Goal: Task Accomplishment & Management: Manage account settings

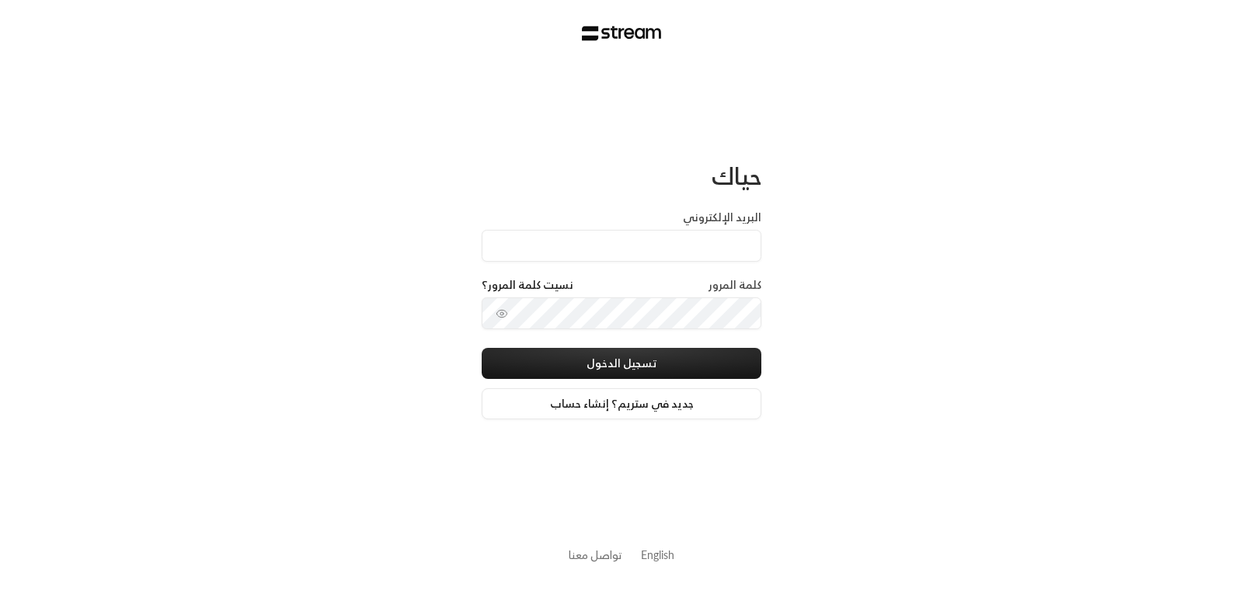
type input "[EMAIL_ADDRESS][DOMAIN_NAME]"
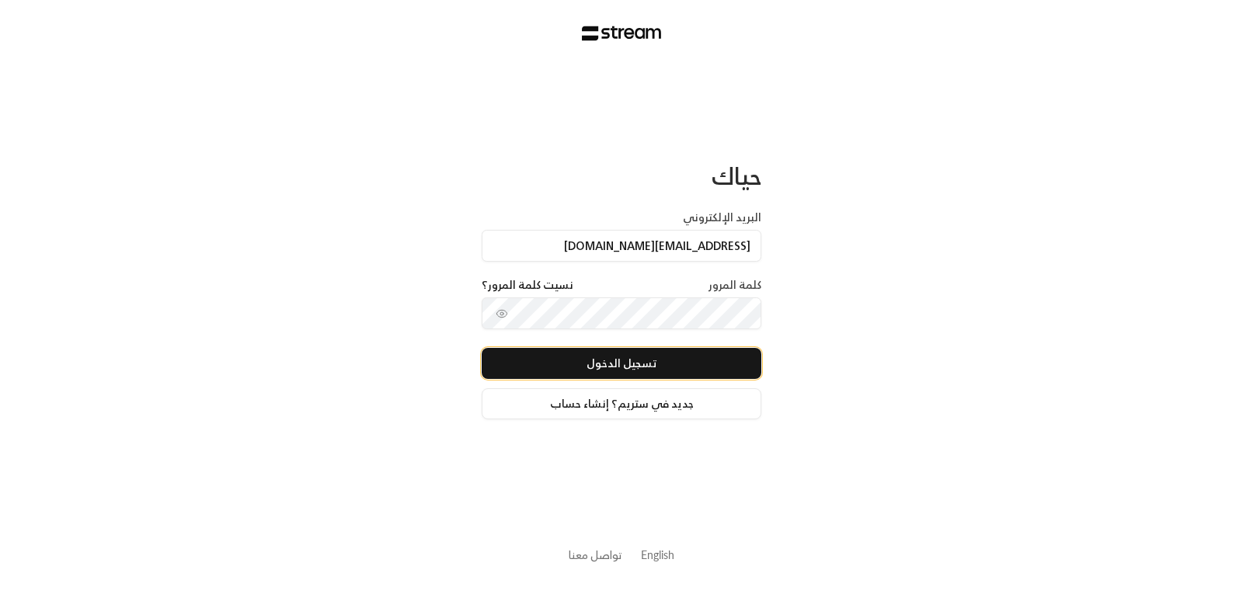
click at [578, 354] on button "تسجيل الدخول" at bounding box center [622, 363] width 280 height 31
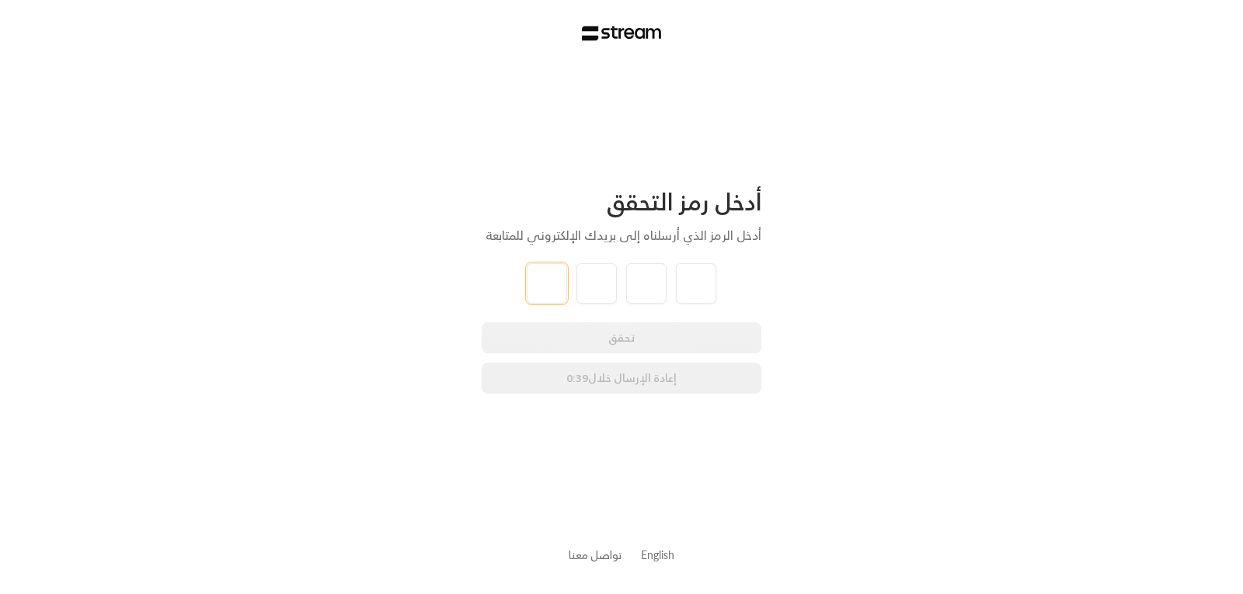
type input "0"
type input "6"
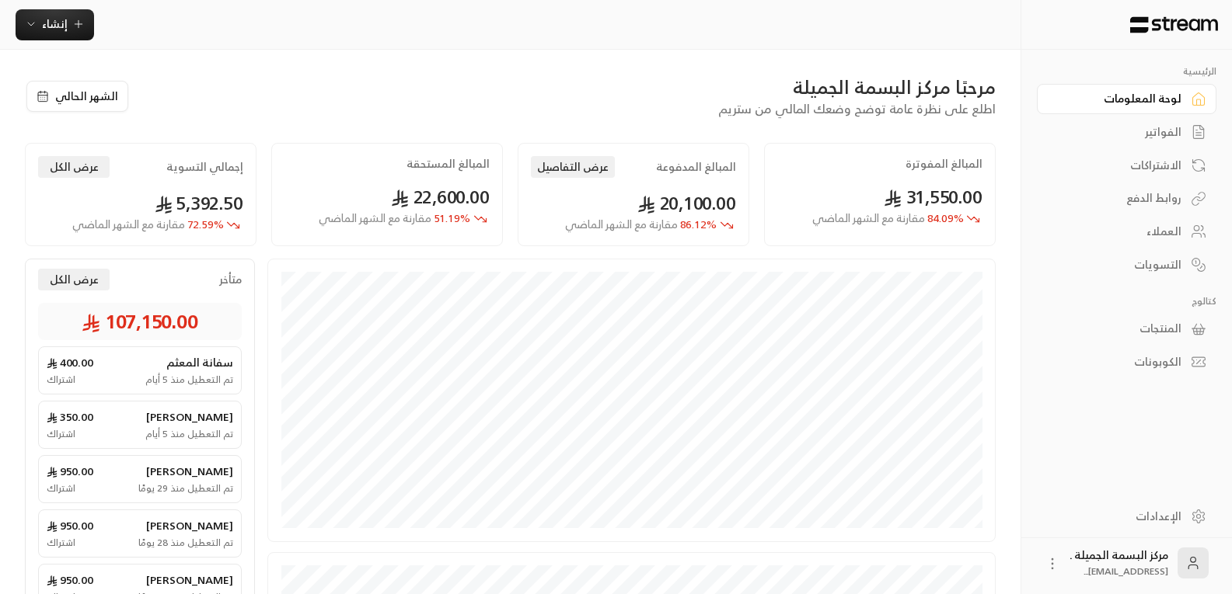
click at [1156, 230] on div "العملاء" at bounding box center [1118, 232] width 125 height 16
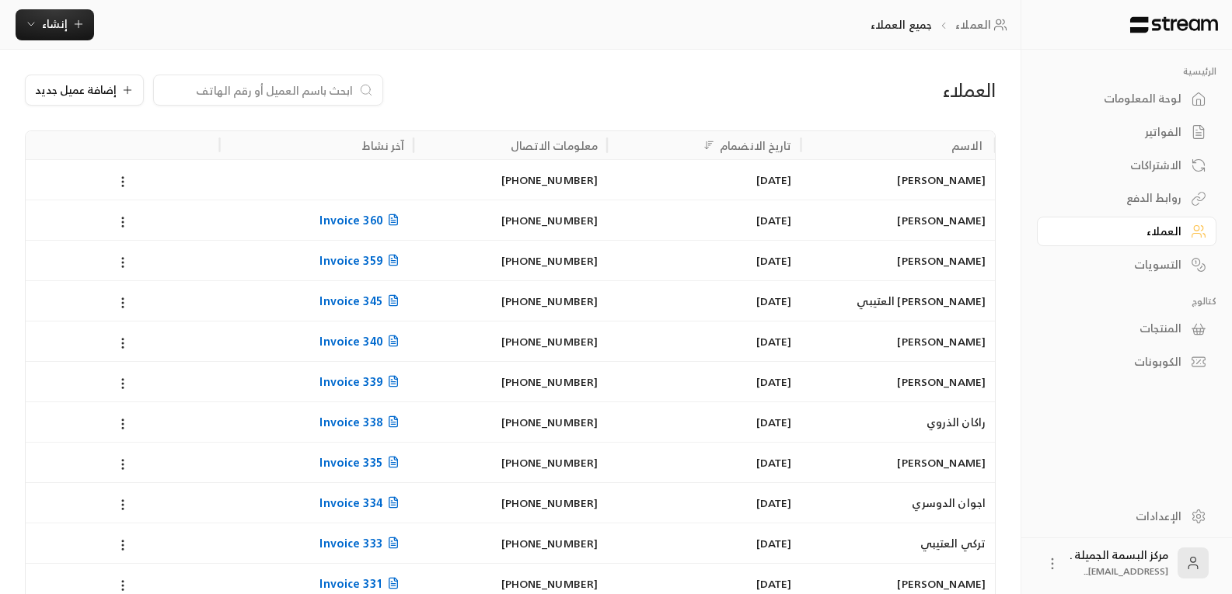
click at [293, 92] on input at bounding box center [258, 90] width 190 height 17
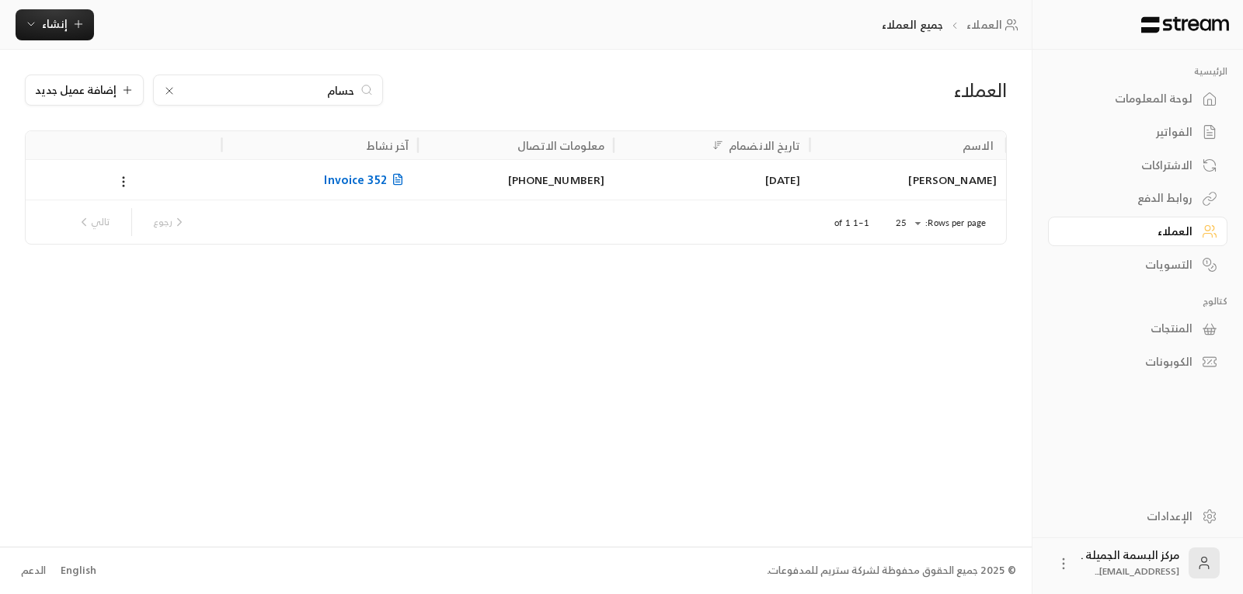
type input "حسام"
click at [963, 168] on div "[PERSON_NAME]" at bounding box center [908, 180] width 177 height 40
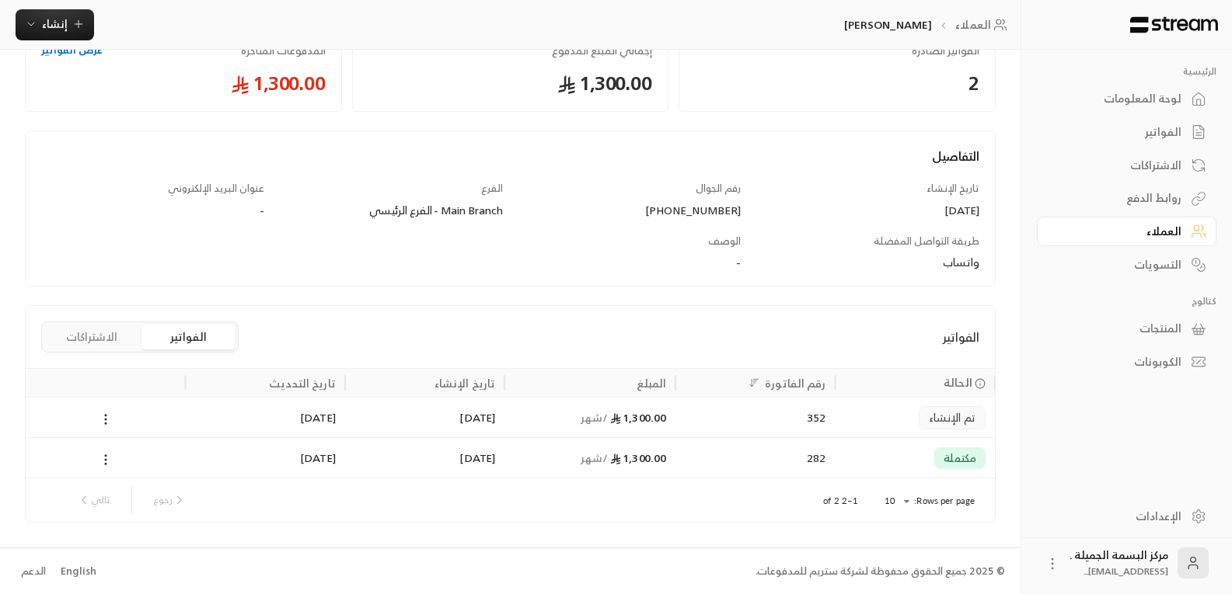
scroll to position [105, 0]
click at [858, 416] on div "تم الإنشاء" at bounding box center [915, 417] width 141 height 40
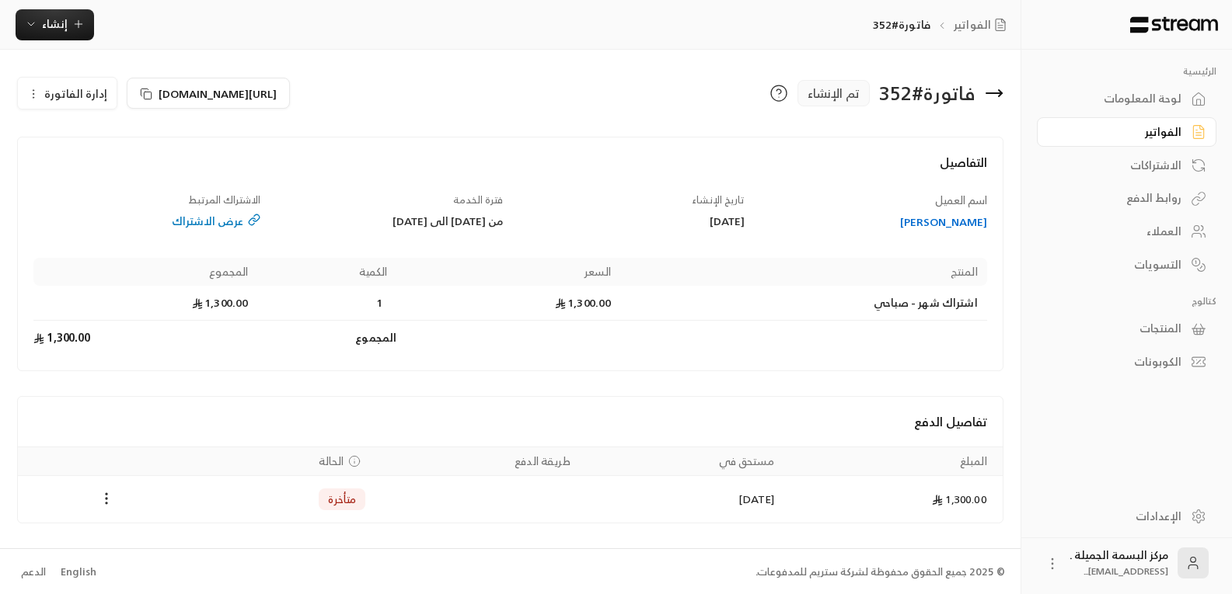
scroll to position [2, 0]
